Goal: Task Accomplishment & Management: Use online tool/utility

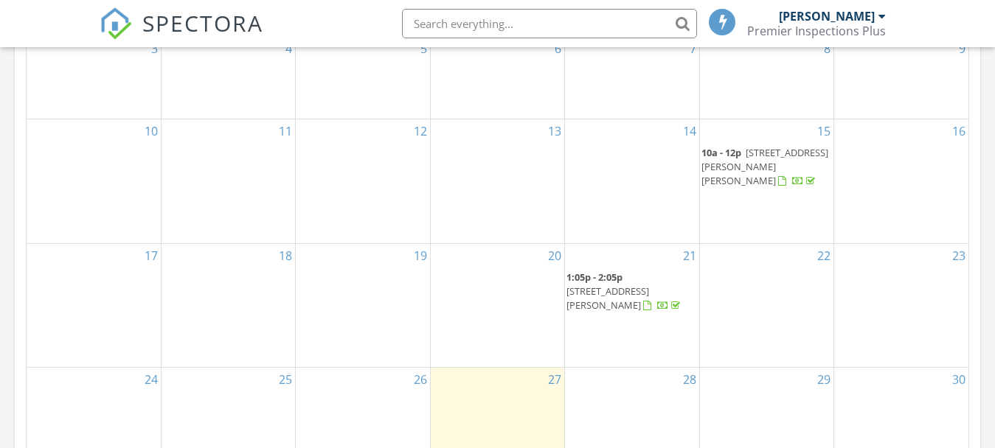
scroll to position [882, 0]
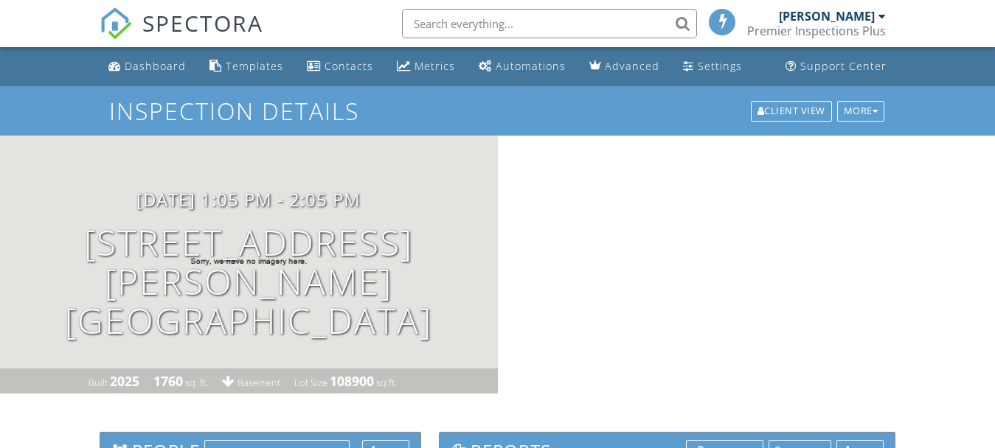
scroll to position [295, 0]
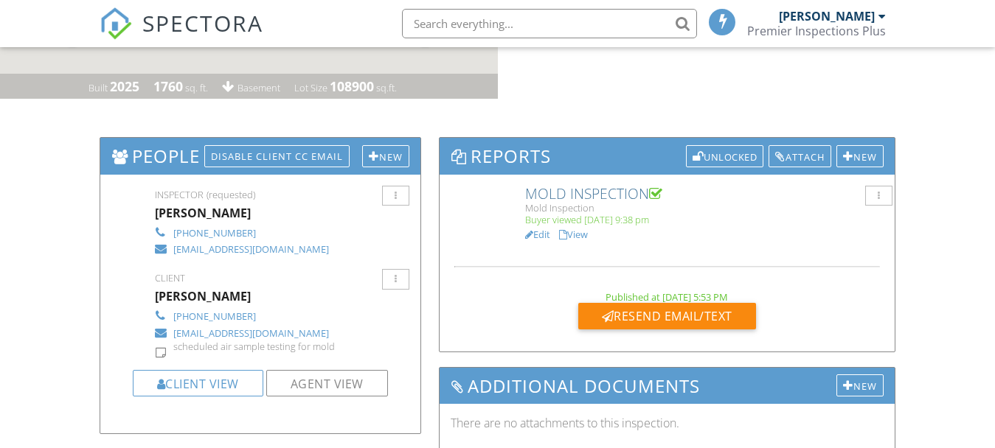
click at [544, 237] on link "Edit" at bounding box center [537, 234] width 25 height 13
